Goal: Check status: Check status

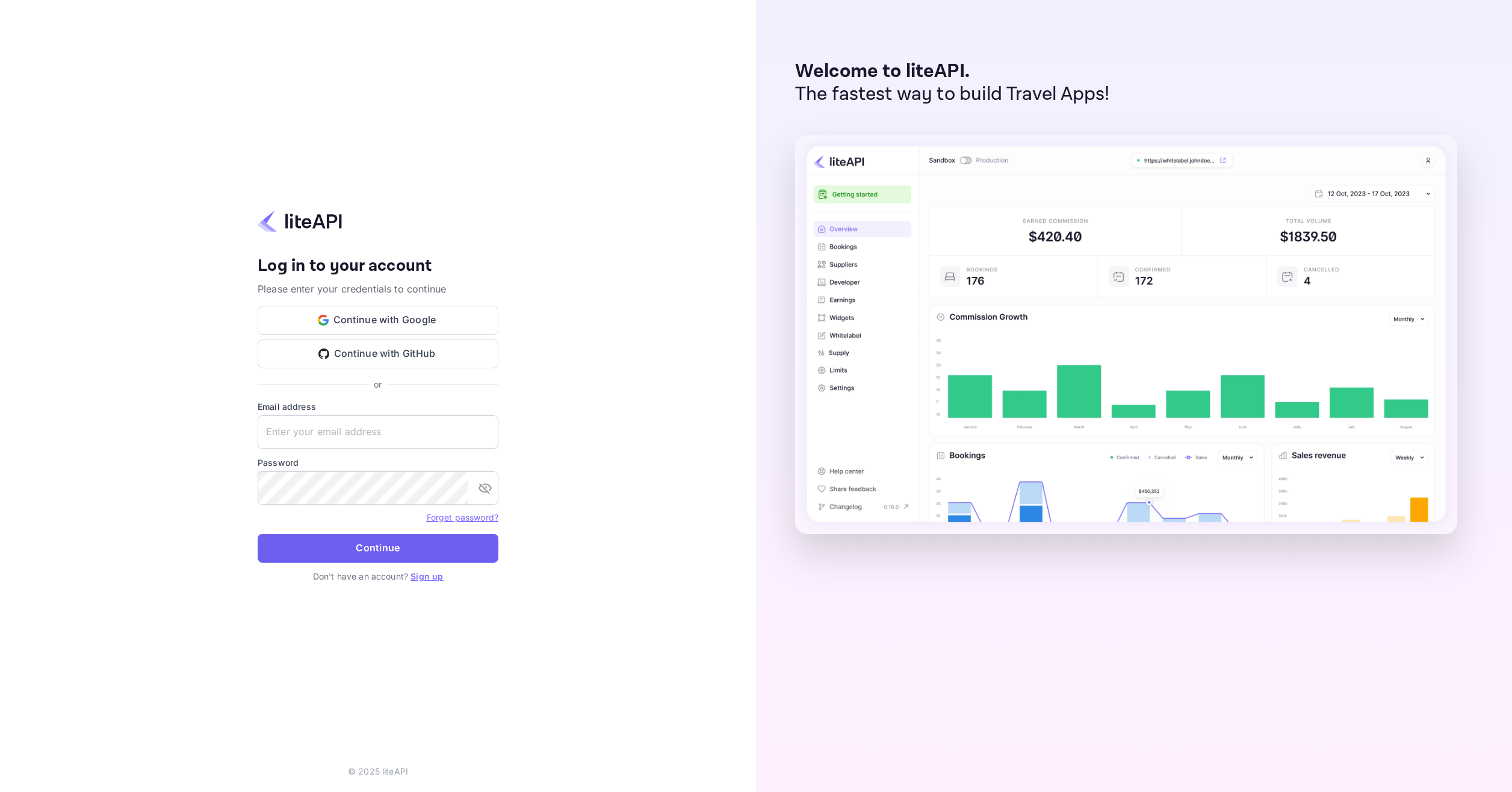
type input "[EMAIL_ADDRESS][DOMAIN_NAME]"
click at [433, 536] on button "Continue" at bounding box center [378, 549] width 241 height 29
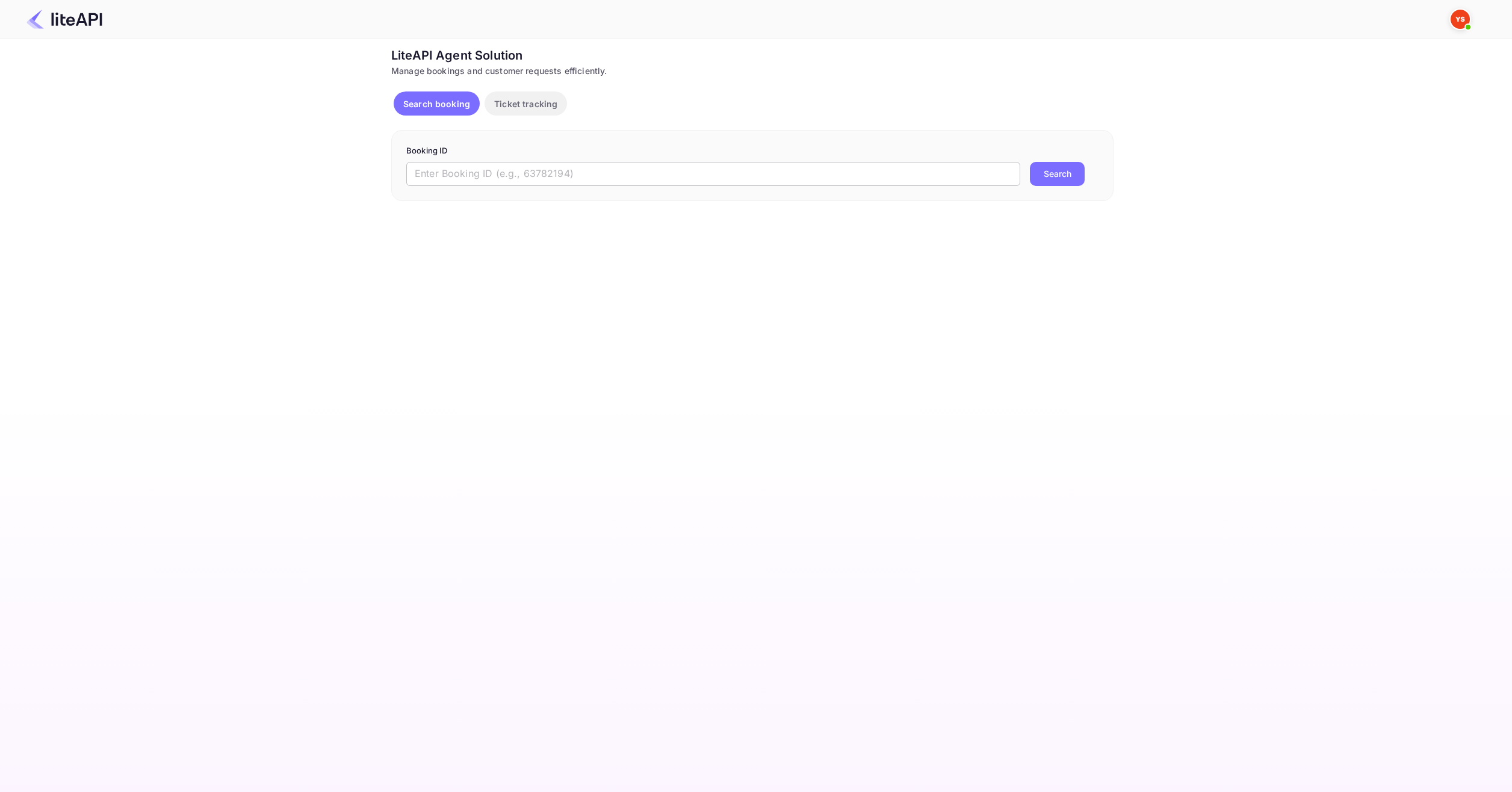
click at [643, 171] on input "text" at bounding box center [713, 173] width 614 height 24
paste input "8883857"
type input "8883857"
click at [1051, 181] on button "Search" at bounding box center [1057, 173] width 55 height 24
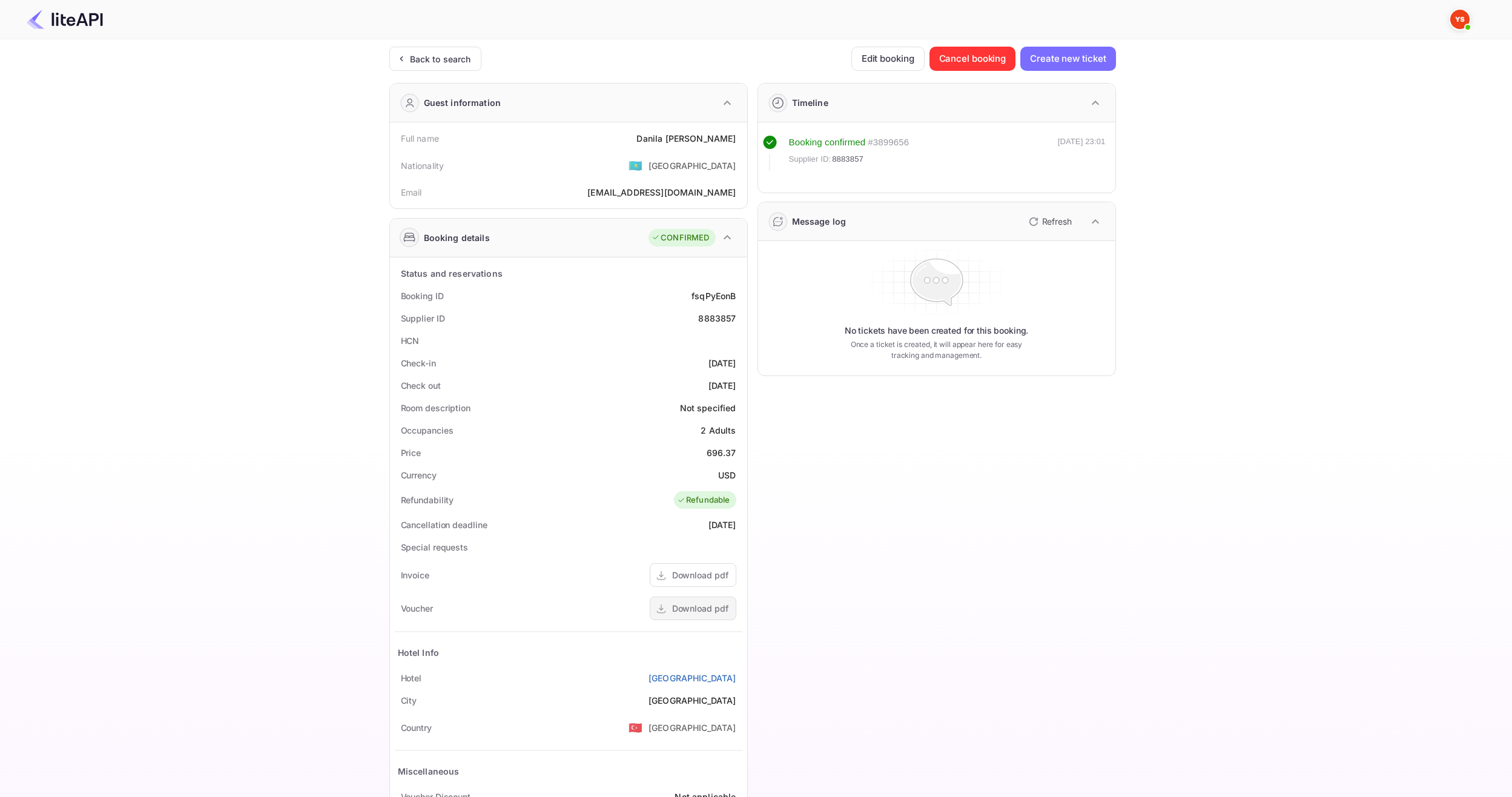
click at [707, 603] on div "Download pdf" at bounding box center [700, 608] width 56 height 12
